Goal: Complete application form

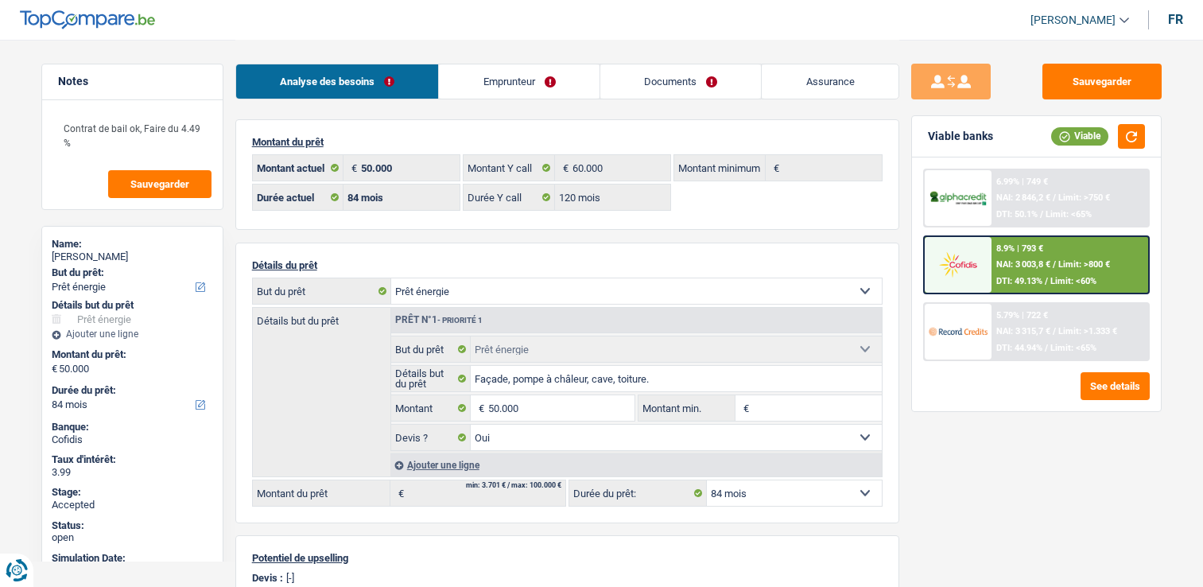
select select "energy"
select select "84"
select select "120"
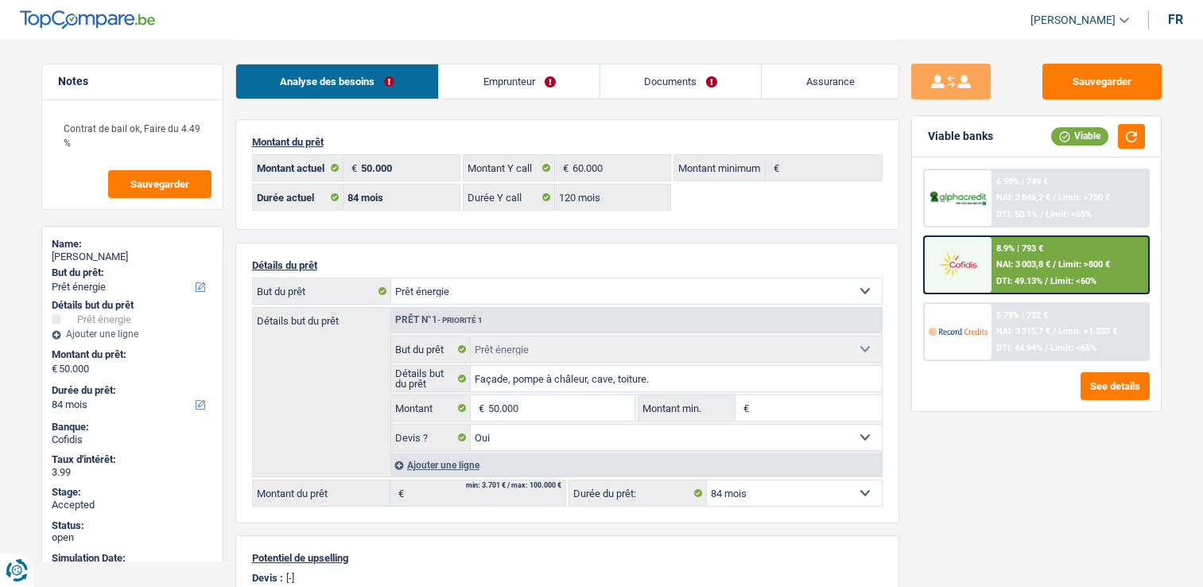
select select "energy"
select select "yes"
select select "84"
select select "privateEmployee"
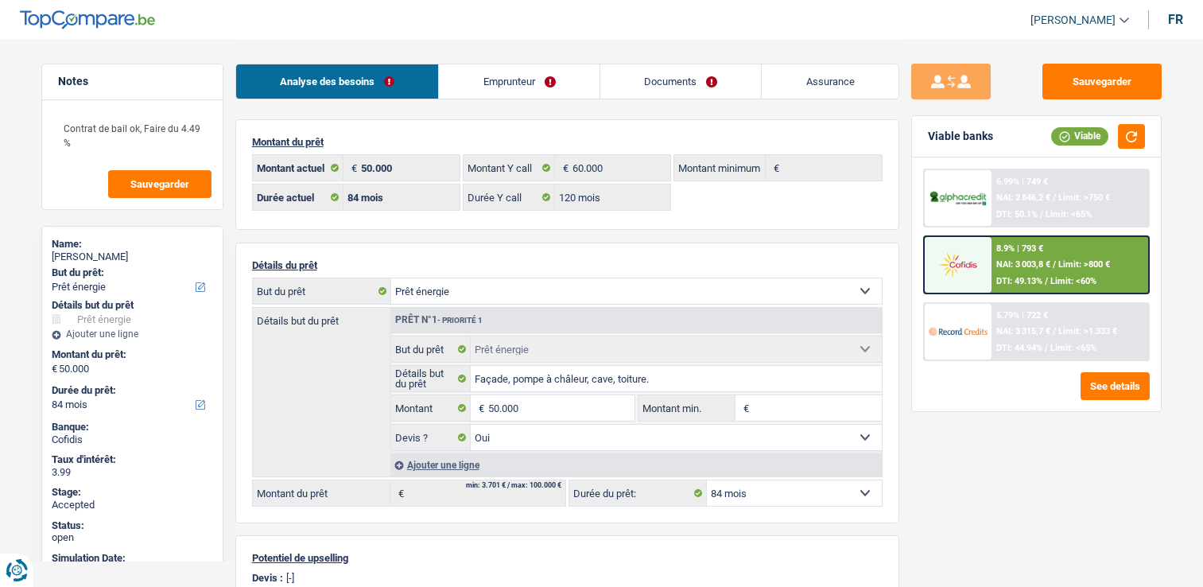
select select "rentalIncome"
select select "netSalary"
select select "familyAllowances"
select select "mealVouchers"
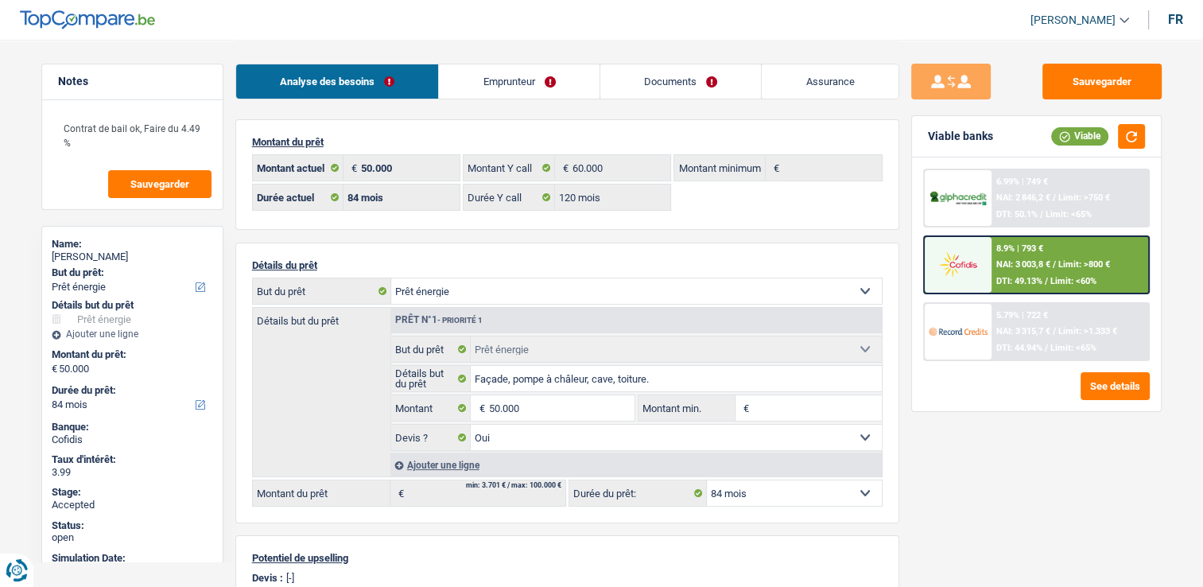
click at [538, 82] on link "Emprunteur" at bounding box center [519, 81] width 161 height 34
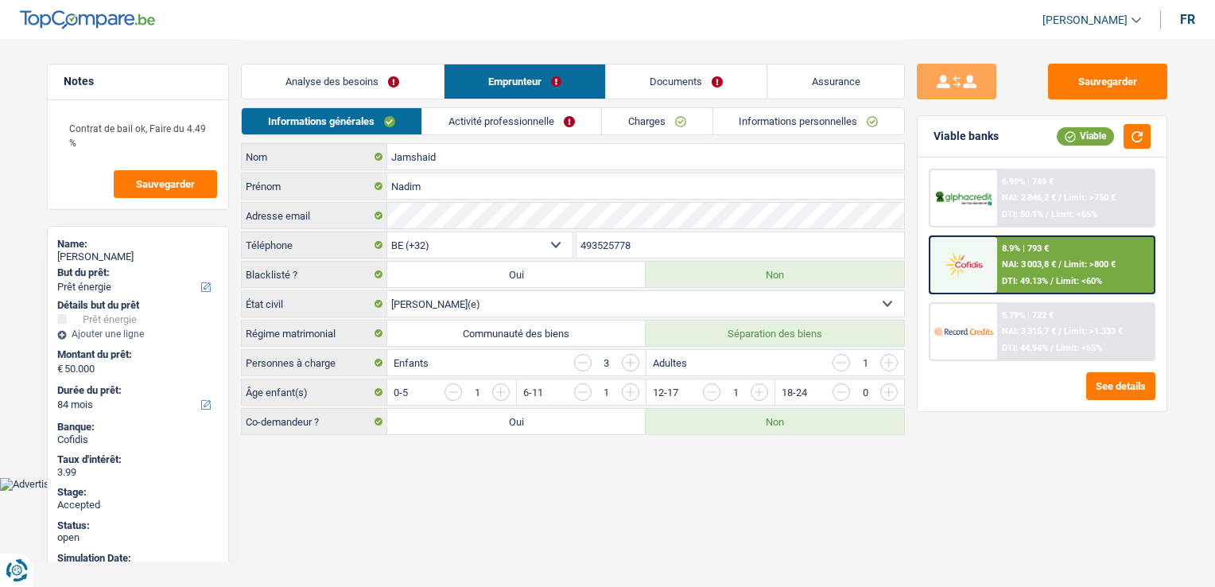
click at [531, 110] on link "Activité professionnelle" at bounding box center [511, 121] width 179 height 26
